Goal: Task Accomplishment & Management: Use online tool/utility

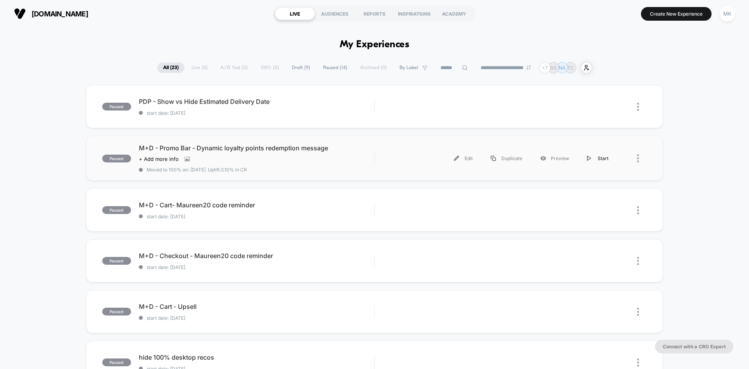
click at [599, 157] on div "Start" at bounding box center [597, 158] width 39 height 18
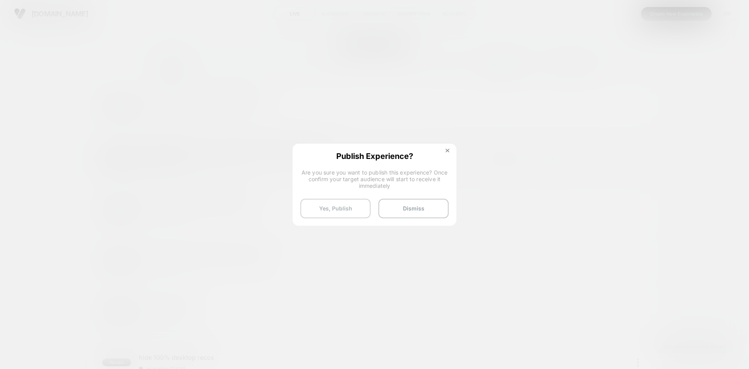
click at [326, 212] on button "Yes, Publish" at bounding box center [335, 209] width 70 height 20
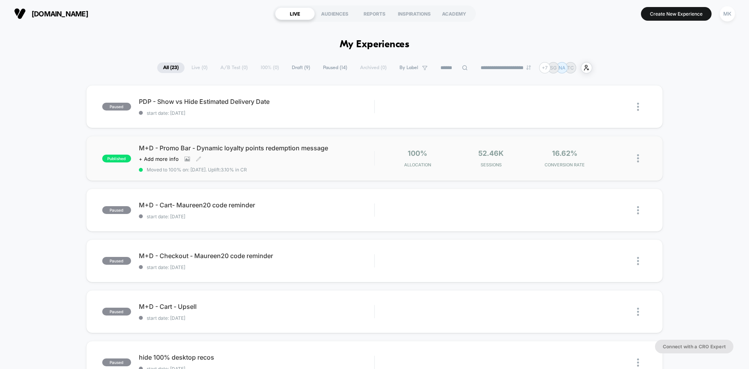
click at [320, 162] on div "M+D - Promo Bar - Dynamic loyalty points redemption message Click to view image…" at bounding box center [256, 158] width 235 height 28
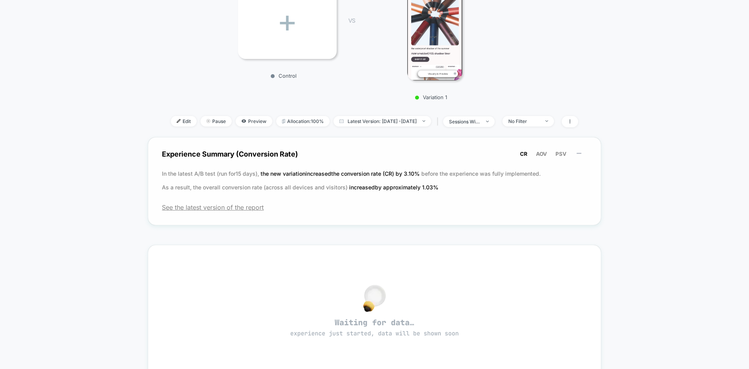
scroll to position [169, 0]
click at [345, 121] on span "Latest Version: [DATE] - [DATE]" at bounding box center [383, 120] width 98 height 11
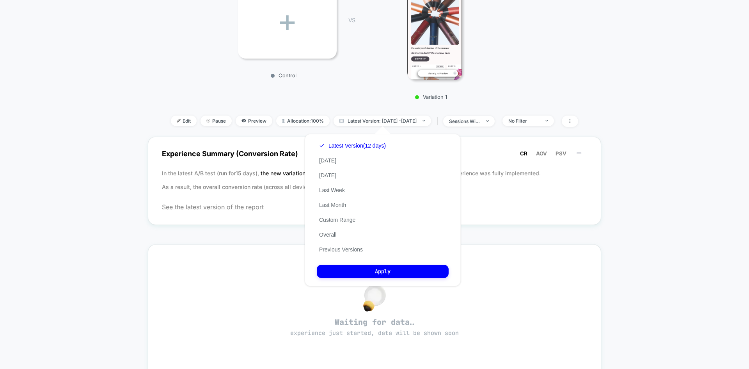
click at [346, 253] on div "Latest Version (12 days) [DATE] [DATE] Last Week Last Month Custom Range Overal…" at bounding box center [352, 197] width 71 height 119
click at [353, 246] on button "Previous Versions" at bounding box center [341, 249] width 48 height 7
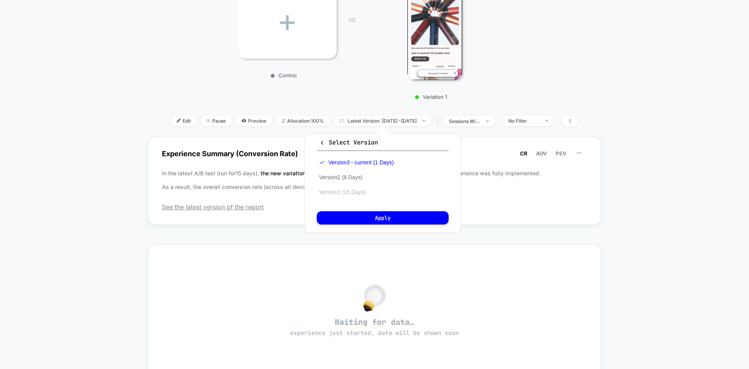
click at [367, 193] on button "Version 1 (15 Days)" at bounding box center [342, 191] width 51 height 7
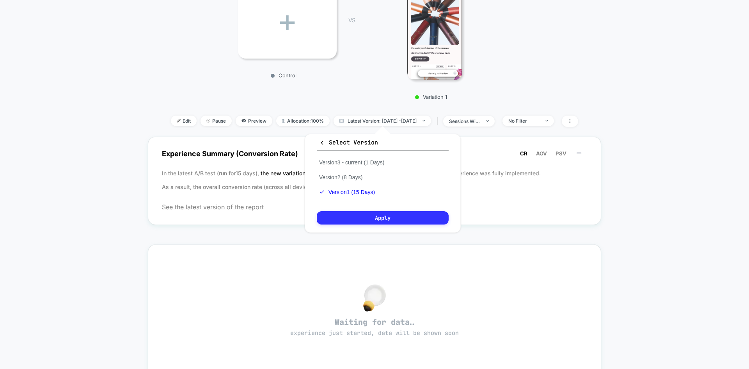
click at [372, 219] on button "Apply" at bounding box center [383, 217] width 132 height 13
